Goal: Task Accomplishment & Management: Manage account settings

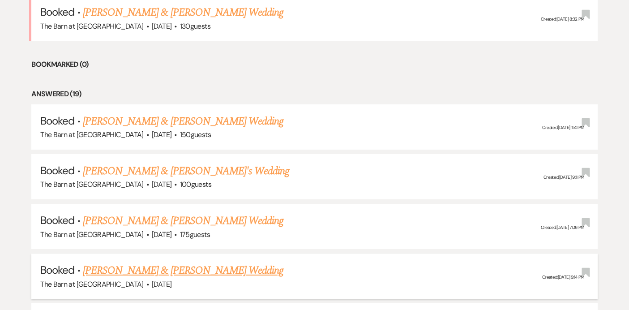
click at [201, 272] on link "[PERSON_NAME] & [PERSON_NAME] Wedding" at bounding box center [183, 270] width 200 height 16
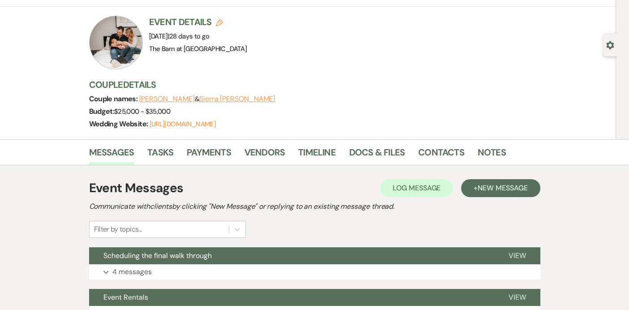
scroll to position [54, 0]
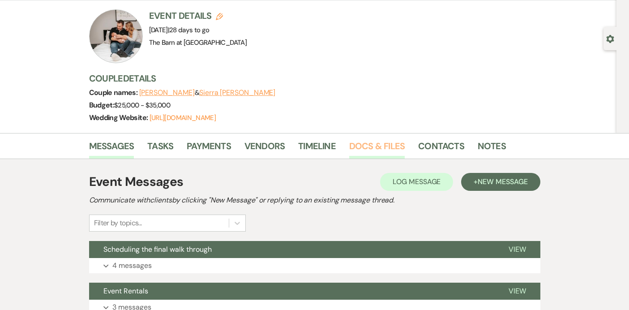
click at [367, 148] on link "Docs & Files" at bounding box center [376, 149] width 55 height 20
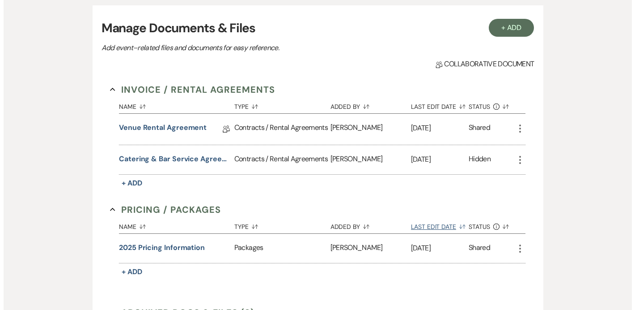
scroll to position [215, 0]
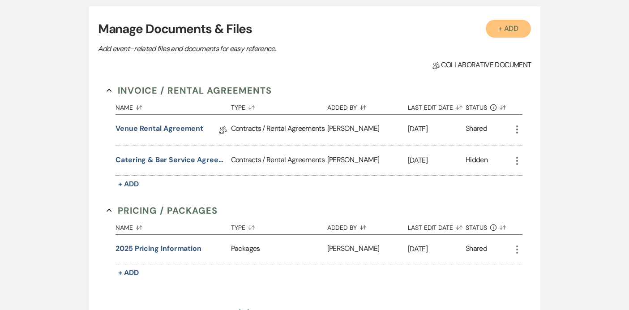
click at [523, 24] on button "+ Add" at bounding box center [509, 29] width 46 height 18
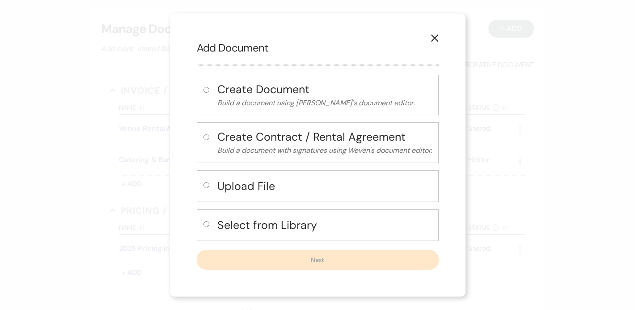
click at [315, 188] on h4 "Upload File" at bounding box center [324, 186] width 215 height 16
radio input "true"
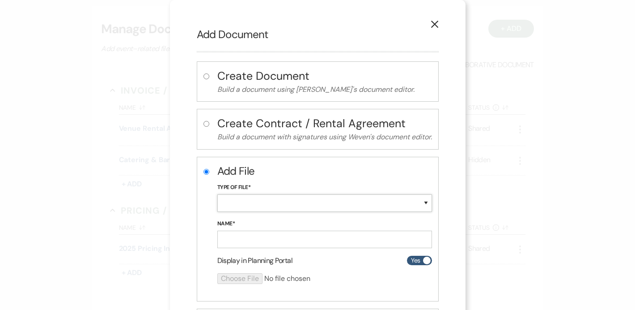
click at [329, 202] on select "Special Event Insurance Vendor Certificate of Insurance Contracts / Rental Agre…" at bounding box center [324, 202] width 215 height 17
select select "25"
click at [255, 240] on input "Name*" at bounding box center [324, 238] width 215 height 17
type input "Sierra I [PERSON_NAME] Layout"
click at [230, 273] on input "file" at bounding box center [300, 278] width 167 height 11
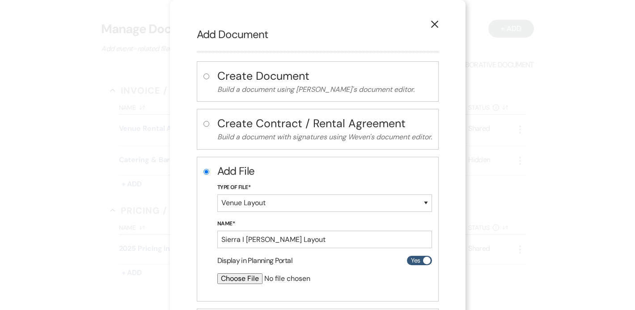
type input "C:\fakepath\Updated Barn Layout (1) (1).pptx"
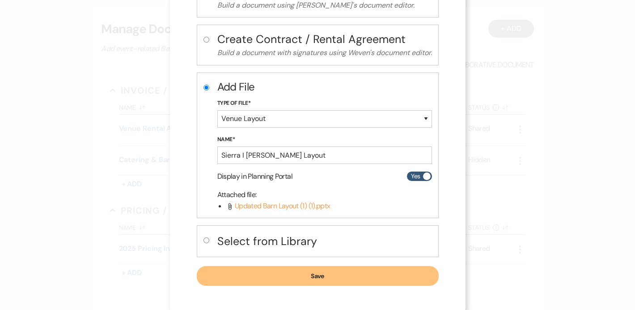
scroll to position [85, 0]
click at [354, 273] on button "Save" at bounding box center [318, 275] width 242 height 20
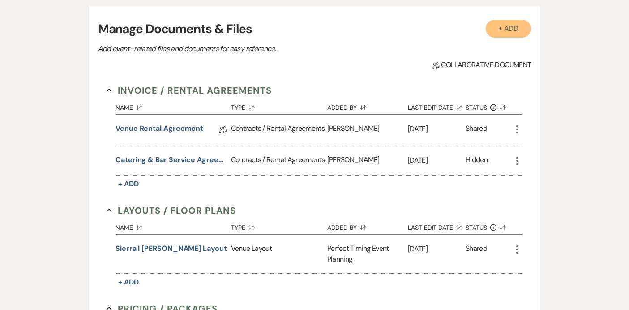
click at [516, 25] on button "+ Add" at bounding box center [509, 29] width 46 height 18
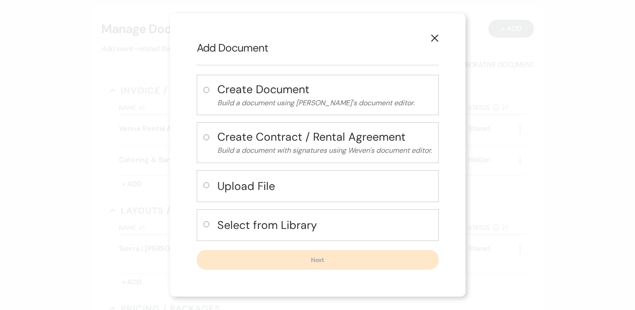
click at [321, 167] on div "Create Document Build a document using Weven's document editor. Create Contract…" at bounding box center [318, 172] width 242 height 195
click at [319, 182] on h4 "Upload File" at bounding box center [324, 186] width 215 height 16
radio input "true"
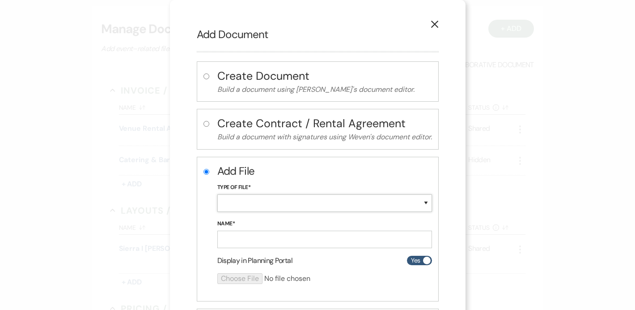
click at [314, 201] on select "Special Event Insurance Vendor Certificate of Insurance Contracts / Rental Agre…" at bounding box center [324, 202] width 215 height 17
select select "14"
click at [317, 242] on input "Name*" at bounding box center [324, 238] width 215 height 17
type input "Sierra I [PERSON_NAME] Table Layout"
click at [238, 277] on input "file" at bounding box center [300, 278] width 167 height 11
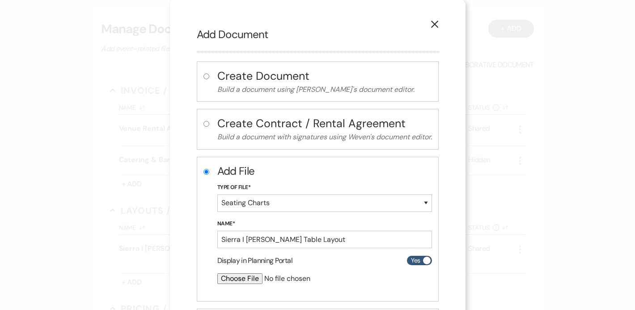
type input "C:\fakepath\Sierra I [PERSON_NAME] Table Layout.png"
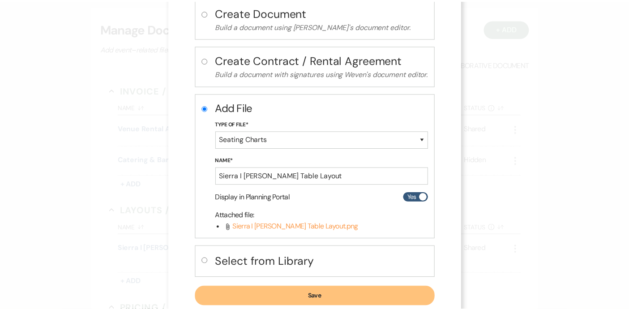
scroll to position [71, 0]
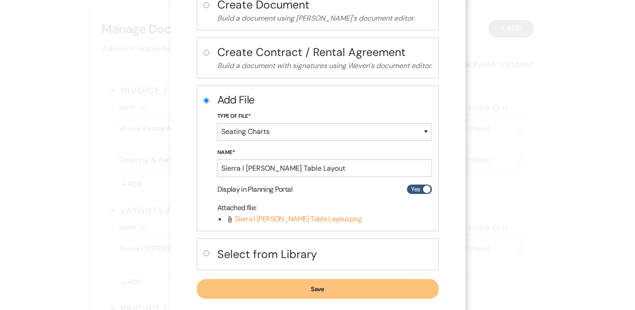
click at [344, 294] on button "Save" at bounding box center [318, 289] width 242 height 20
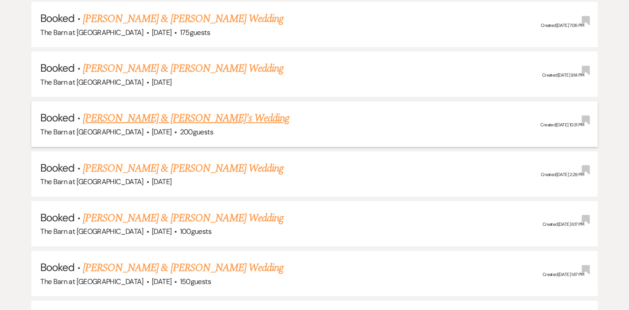
scroll to position [601, 0]
click at [215, 218] on link "[PERSON_NAME] & [PERSON_NAME] Wedding" at bounding box center [183, 217] width 200 height 16
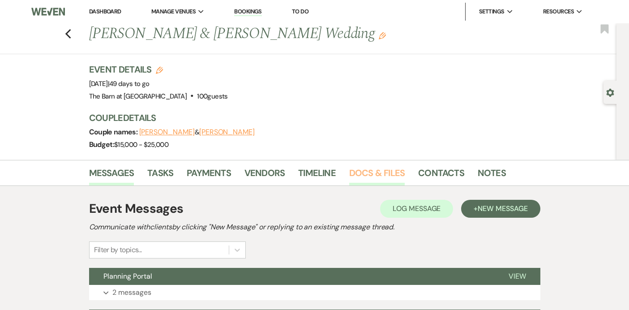
click at [393, 172] on link "Docs & Files" at bounding box center [376, 176] width 55 height 20
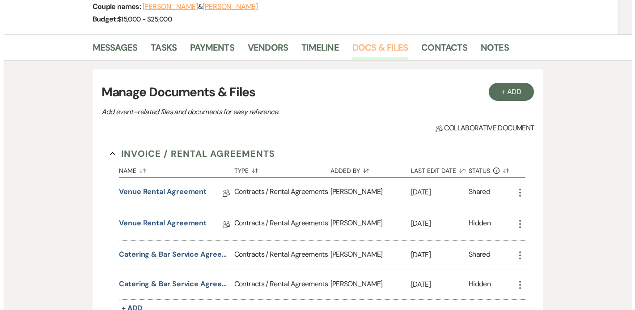
scroll to position [71, 0]
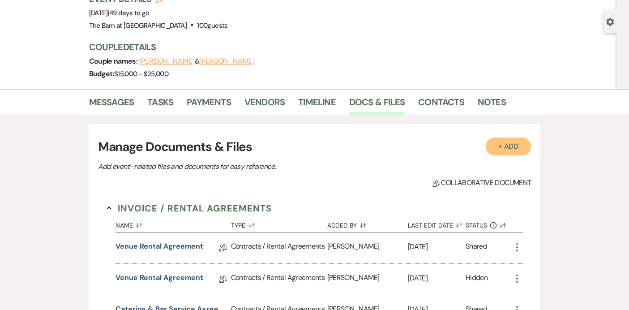
click at [517, 148] on button "+ Add" at bounding box center [509, 146] width 46 height 18
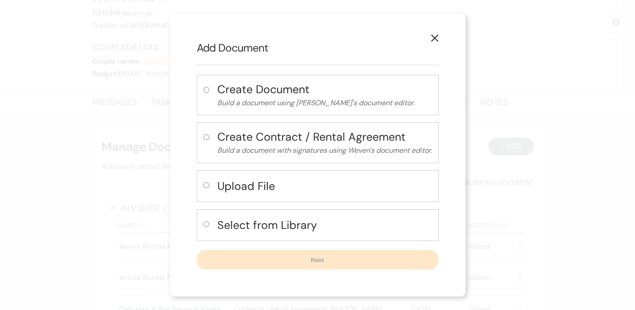
click at [323, 184] on h4 "Upload File" at bounding box center [324, 186] width 215 height 16
radio input "true"
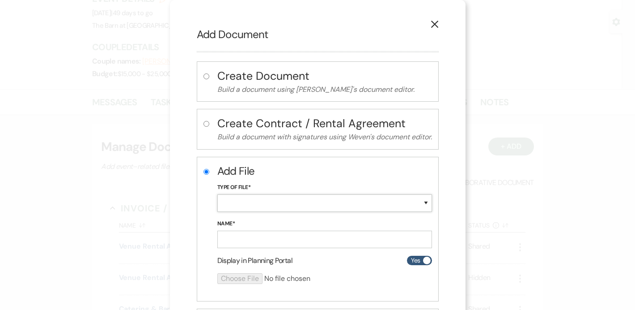
click at [313, 205] on select "Special Event Insurance Vendor Certificate of Insurance Contracts / Rental Agre…" at bounding box center [324, 202] width 215 height 17
select select "25"
click at [271, 236] on input "Name*" at bounding box center [324, 238] width 215 height 17
type input "E"
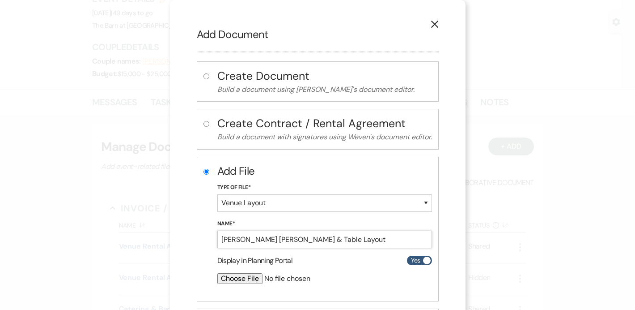
type input "[PERSON_NAME] [PERSON_NAME] & Table Layout"
click at [231, 277] on input "file" at bounding box center [300, 278] width 167 height 11
type input "C:\fakepath\[PERSON_NAME].pptx"
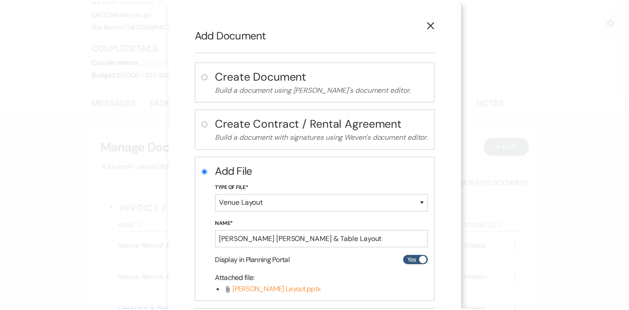
scroll to position [87, 0]
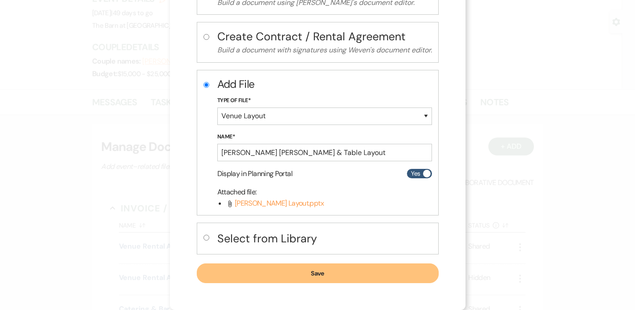
click at [330, 273] on button "Save" at bounding box center [318, 273] width 242 height 20
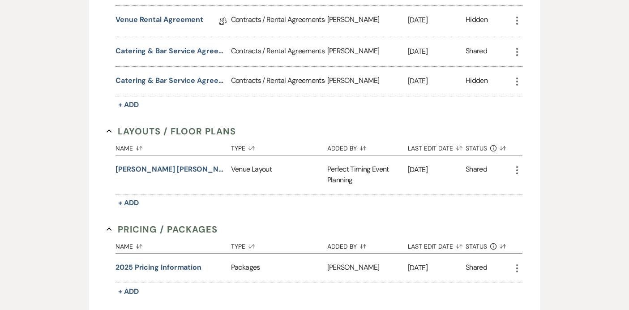
scroll to position [329, 0]
